Goal: Information Seeking & Learning: Learn about a topic

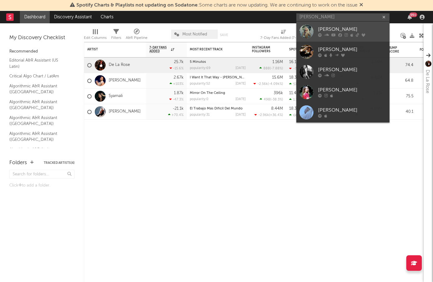
type input "[PERSON_NAME]"
click at [338, 32] on div "[PERSON_NAME]" at bounding box center [352, 29] width 68 height 7
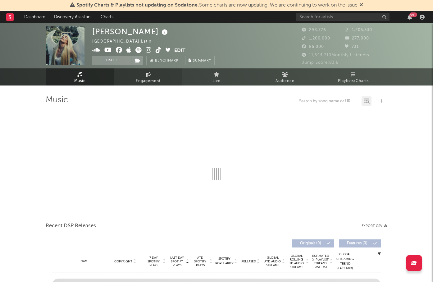
click at [154, 81] on span "Engagement" at bounding box center [148, 80] width 25 height 7
select select "1w"
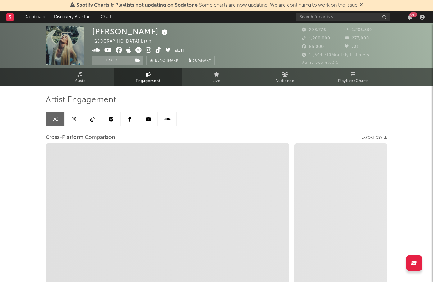
click at [75, 119] on icon at bounding box center [74, 119] width 4 height 5
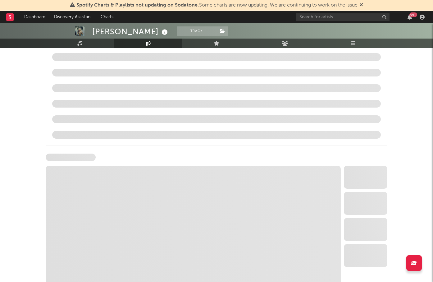
scroll to position [590, 0]
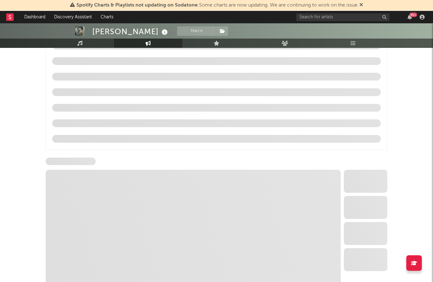
select select "6m"
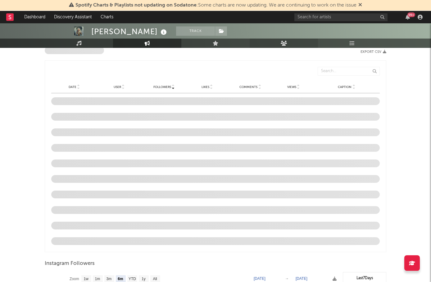
scroll to position [739, 0]
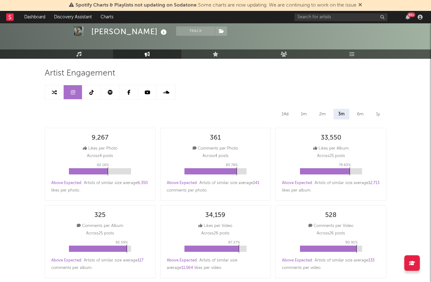
scroll to position [0, 0]
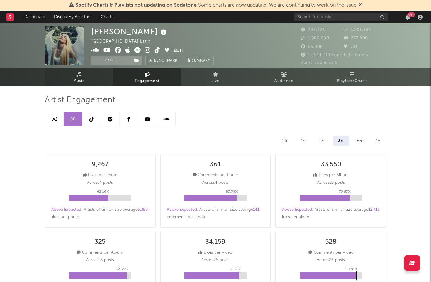
click at [81, 77] on span "Music" at bounding box center [78, 80] width 11 height 7
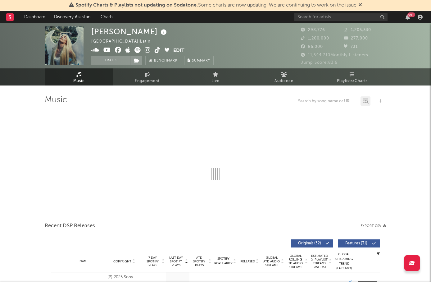
select select "6m"
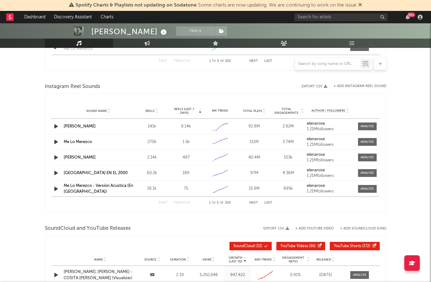
scroll to position [559, 0]
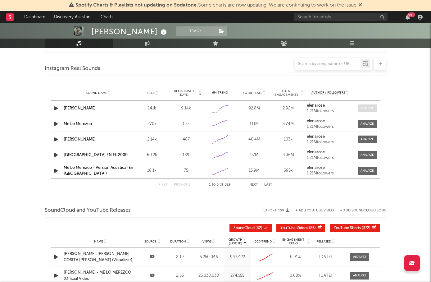
click at [366, 107] on div at bounding box center [367, 108] width 13 height 5
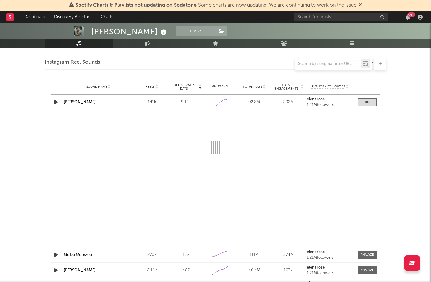
select select "1w"
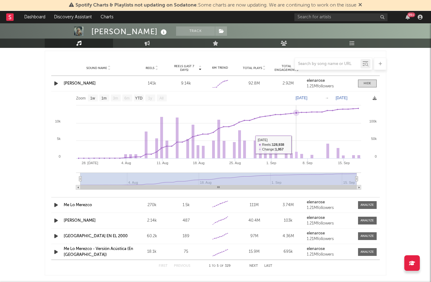
scroll to position [578, 0]
